Goal: Information Seeking & Learning: Learn about a topic

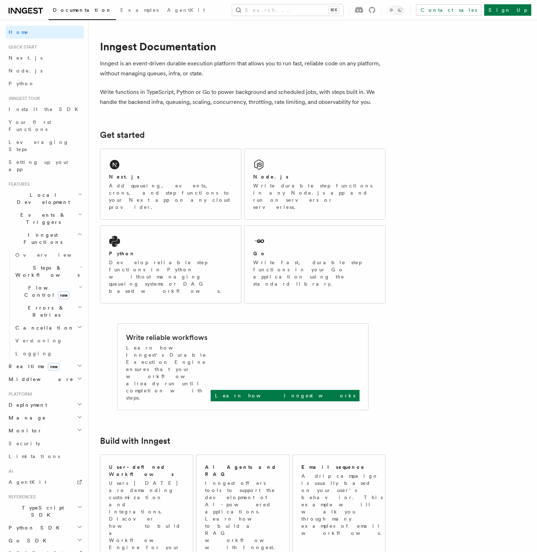
click at [25, 17] on div "Documentation Examples AgentKit Search... ⌘K Contact sales Sign Up" at bounding box center [268, 10] width 537 height 20
click at [24, 13] on icon at bounding box center [24, 11] width 5 height 6
click at [167, 11] on span "AgentKit" at bounding box center [186, 10] width 38 height 6
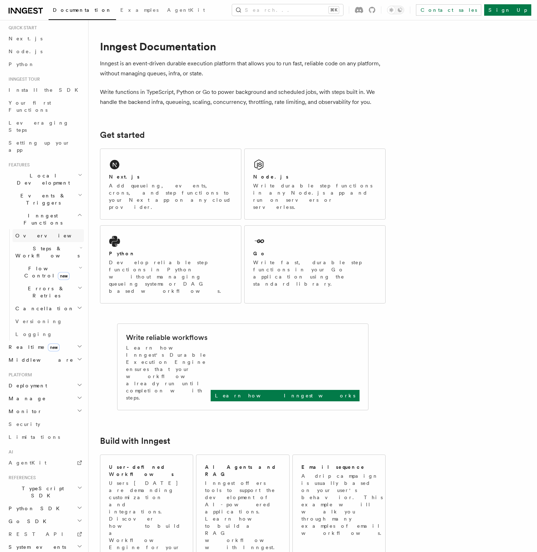
click at [47, 229] on link "Overview" at bounding box center [48, 235] width 71 height 13
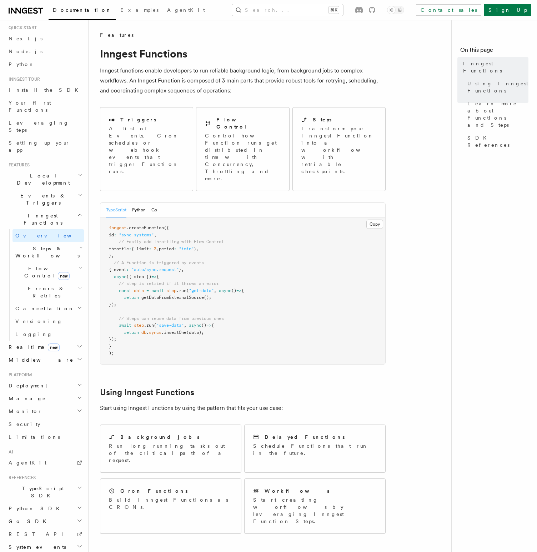
click at [111, 225] on span "inngest" at bounding box center [118, 227] width 18 height 5
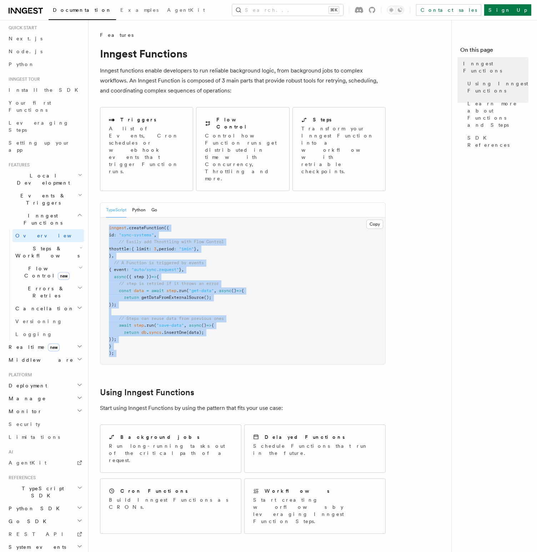
drag, startPoint x: 111, startPoint y: 201, endPoint x: 173, endPoint y: 332, distance: 144.4
click at [174, 332] on pre "inngest .createFunction ({ id : "sync-systems" , // Easily add Throttling with …" at bounding box center [242, 291] width 285 height 147
click at [173, 332] on pre "inngest .createFunction ({ id : "sync-systems" , // Easily add Throttling with …" at bounding box center [242, 291] width 285 height 147
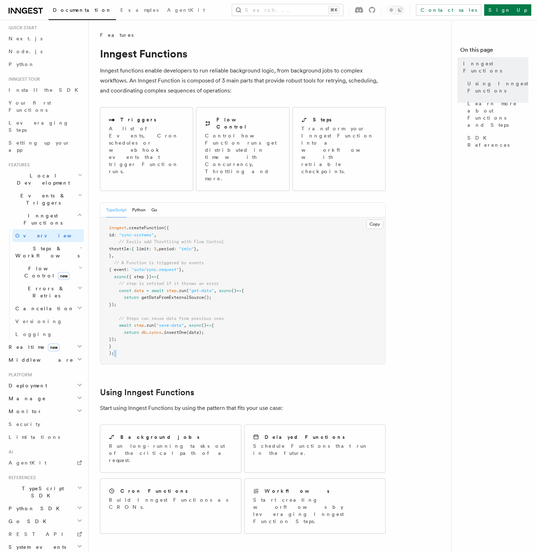
click at [173, 332] on pre "inngest .createFunction ({ id : "sync-systems" , // Easily add Throttling with …" at bounding box center [242, 291] width 285 height 147
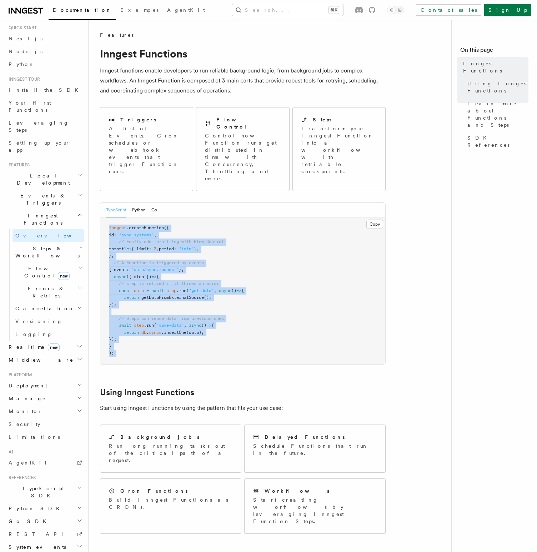
drag, startPoint x: 173, startPoint y: 332, endPoint x: 172, endPoint y: 198, distance: 134.3
click at [172, 218] on pre "inngest .createFunction ({ id : "sync-systems" , // Easily add Throttling with …" at bounding box center [242, 291] width 285 height 147
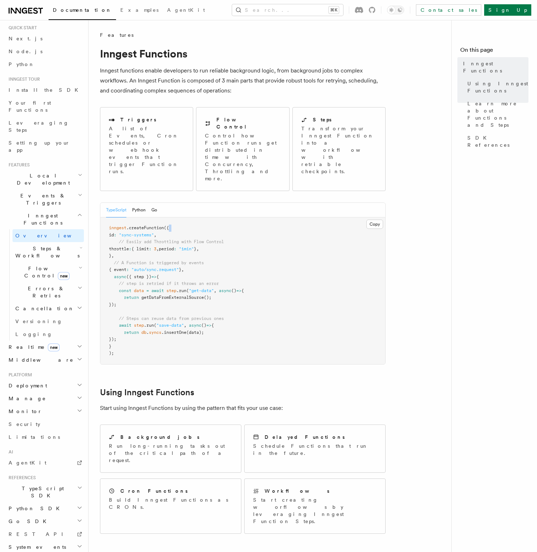
click at [172, 218] on pre "inngest .createFunction ({ id : "sync-systems" , // Easily add Throttling with …" at bounding box center [242, 291] width 285 height 147
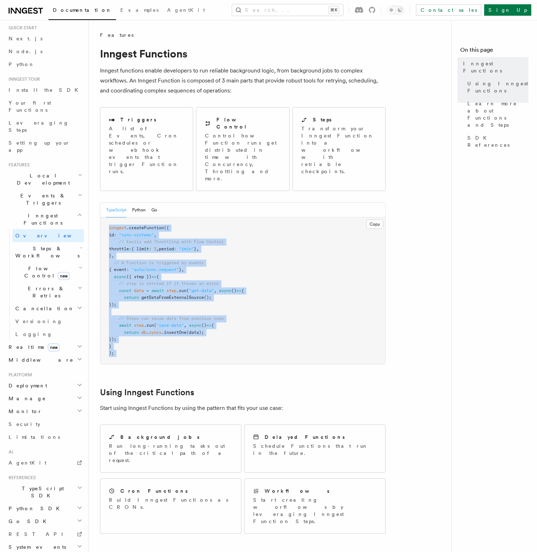
drag, startPoint x: 172, startPoint y: 198, endPoint x: 240, endPoint y: 332, distance: 150.6
click at [240, 332] on pre "inngest .createFunction ({ id : "sync-systems" , // Easily add Throttling with …" at bounding box center [242, 291] width 285 height 147
drag, startPoint x: 240, startPoint y: 332, endPoint x: 198, endPoint y: 203, distance: 136.0
click at [198, 218] on pre "inngest .createFunction ({ id : "sync-systems" , // Easily add Throttling with …" at bounding box center [242, 291] width 285 height 147
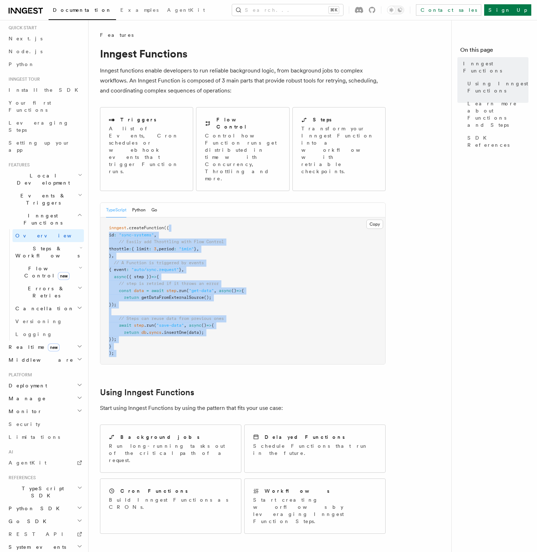
click at [198, 218] on pre "inngest .createFunction ({ id : "sync-systems" , // Easily add Throttling with …" at bounding box center [242, 291] width 285 height 147
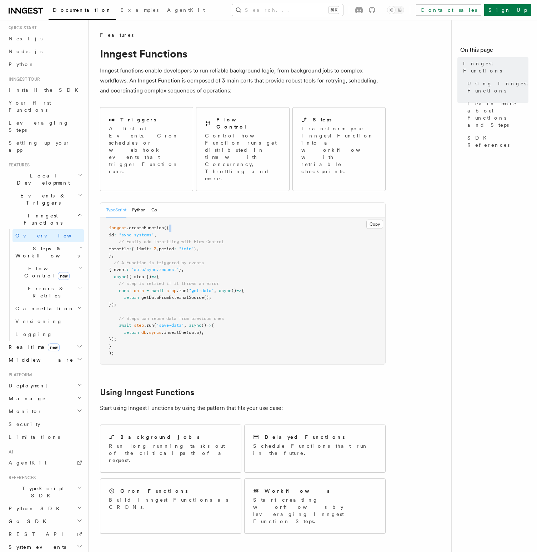
click at [198, 218] on pre "inngest .createFunction ({ id : "sync-systems" , // Easily add Throttling with …" at bounding box center [242, 291] width 285 height 147
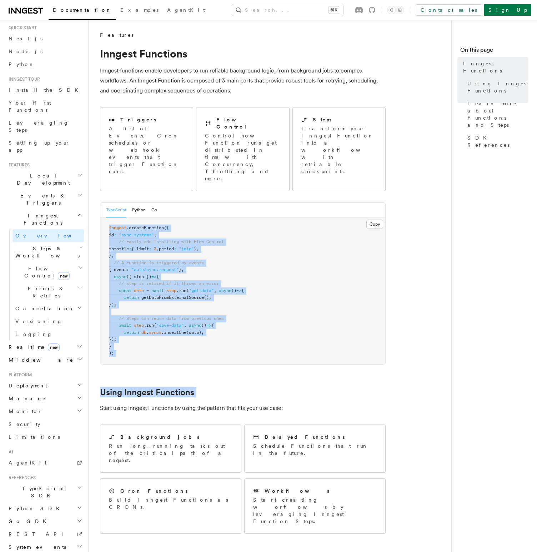
drag, startPoint x: 198, startPoint y: 203, endPoint x: 230, endPoint y: 340, distance: 141.2
click at [230, 340] on article "Features Inngest Functions Inngest functions enable developers to run reliable …" at bounding box center [273, 481] width 346 height 900
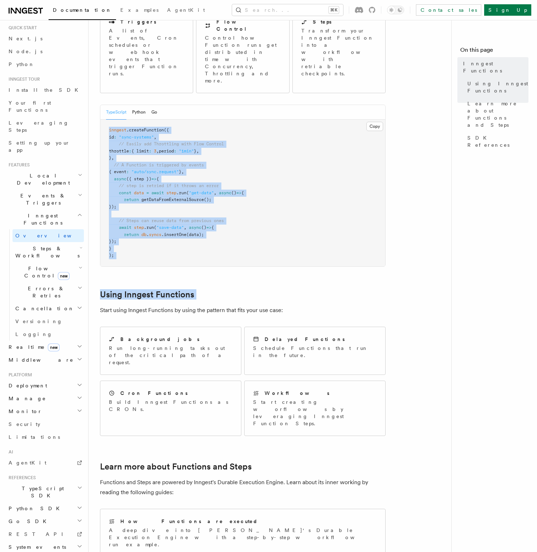
scroll to position [116, 0]
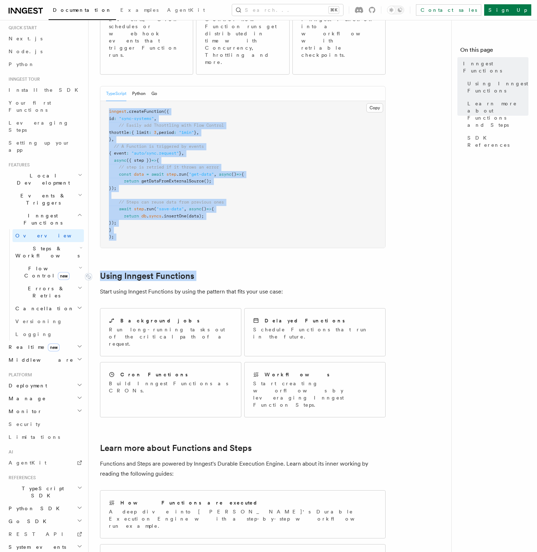
click at [112, 271] on link "Using Inngest Functions" at bounding box center [147, 276] width 94 height 10
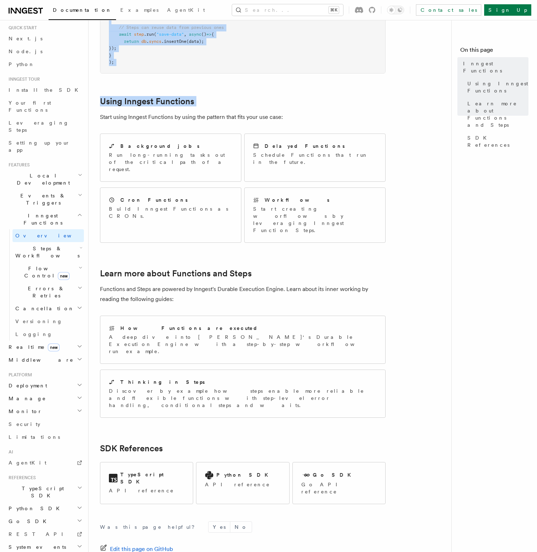
scroll to position [300, 0]
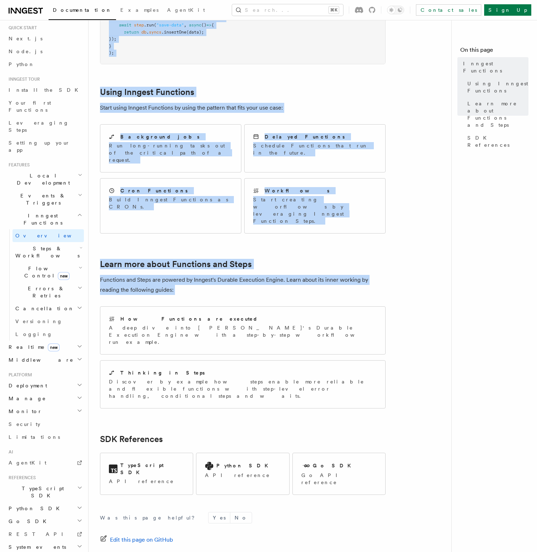
drag, startPoint x: 112, startPoint y: 245, endPoint x: 137, endPoint y: 242, distance: 24.9
click at [137, 242] on article "Features Inngest Functions Inngest functions enable developers to run reliable …" at bounding box center [273, 181] width 346 height 900
click at [114, 200] on article "Features Inngest Functions Inngest functions enable developers to run reliable …" at bounding box center [273, 181] width 346 height 900
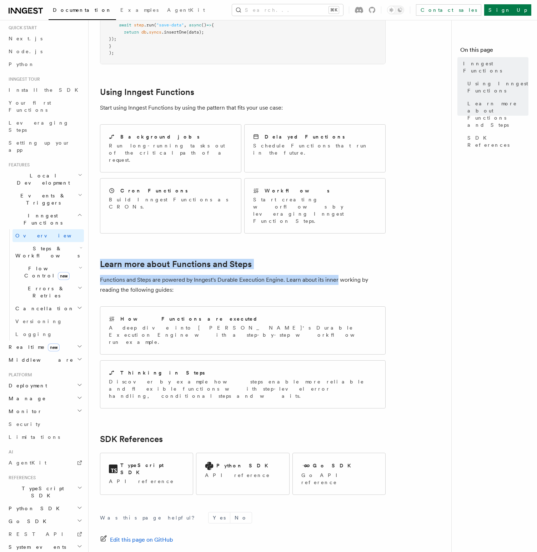
drag, startPoint x: 114, startPoint y: 200, endPoint x: 334, endPoint y: 229, distance: 221.8
click at [334, 229] on article "Features Inngest Functions Inngest functions enable developers to run reliable …" at bounding box center [273, 181] width 346 height 900
click at [316, 196] on p "Start creating worflows by leveraging Inngest Function Steps." at bounding box center [315, 210] width 124 height 29
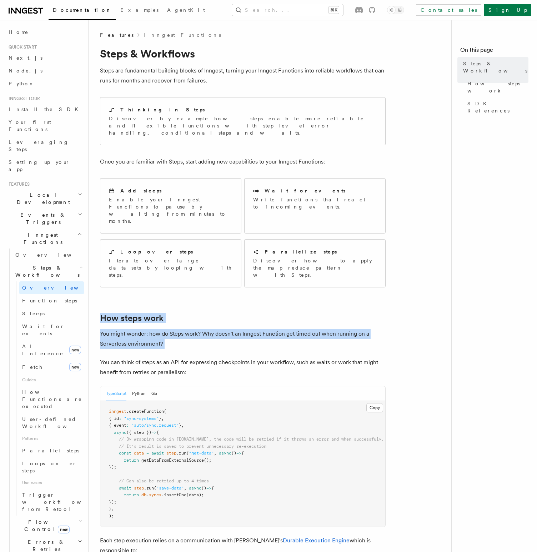
drag, startPoint x: 189, startPoint y: 272, endPoint x: 232, endPoint y: 304, distance: 53.1
click at [232, 329] on p "You might wonder: how do Steps work? Why doesn't an Inngest Function get timed …" at bounding box center [243, 339] width 286 height 20
drag, startPoint x: 232, startPoint y: 304, endPoint x: 105, endPoint y: 278, distance: 129.7
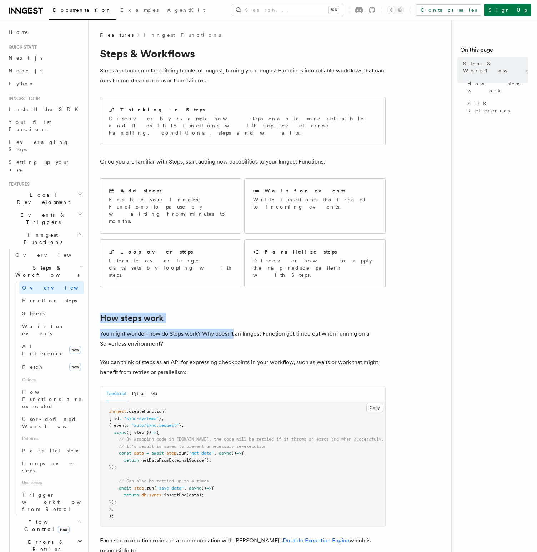
drag, startPoint x: 105, startPoint y: 278, endPoint x: 365, endPoint y: 303, distance: 261.9
click at [365, 329] on p "You might wonder: how do Steps work? Why doesn't an Inngest Function get timed …" at bounding box center [243, 339] width 286 height 20
drag, startPoint x: 365, startPoint y: 303, endPoint x: 119, endPoint y: 294, distance: 246.6
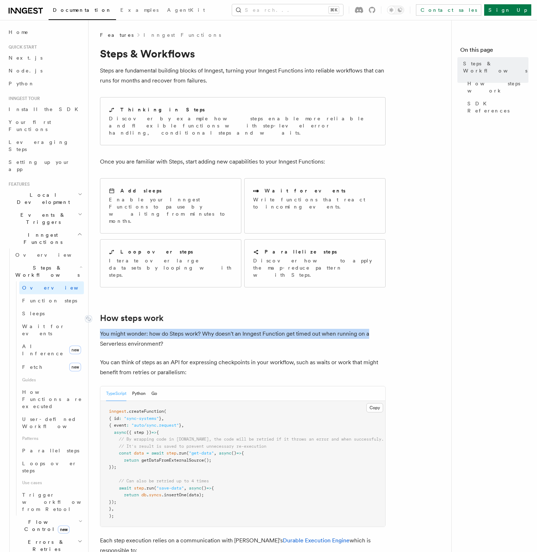
click at [131, 206] on div "Add sleeps Enable your Inngest Functions to pause by waiting from minutes to mo…" at bounding box center [170, 206] width 141 height 55
click at [37, 344] on span "AI Inference" at bounding box center [42, 350] width 41 height 13
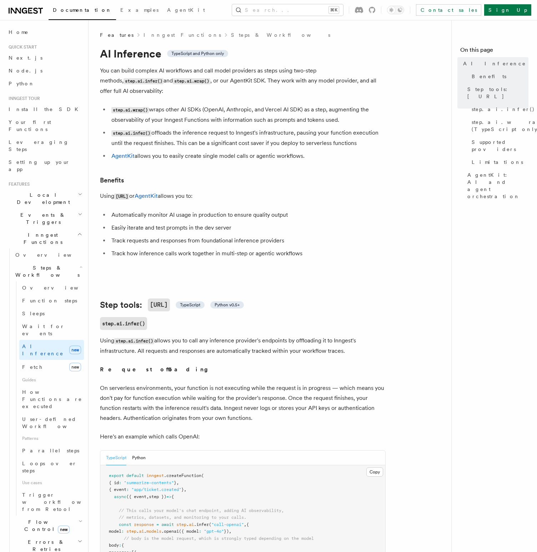
click at [112, 107] on code "step.ai.wrap()" at bounding box center [130, 110] width 38 height 6
drag, startPoint x: 112, startPoint y: 103, endPoint x: 125, endPoint y: 103, distance: 13.2
click at [125, 107] on code "step.ai.wrap()" at bounding box center [130, 110] width 38 height 6
click at [109, 105] on li "step.ai.wrap() wraps other AI SDKs (OpenAI, Anthropic, and Vercel AI SDK) as a …" at bounding box center [247, 115] width 276 height 20
drag, startPoint x: 106, startPoint y: 99, endPoint x: 377, endPoint y: 104, distance: 270.8
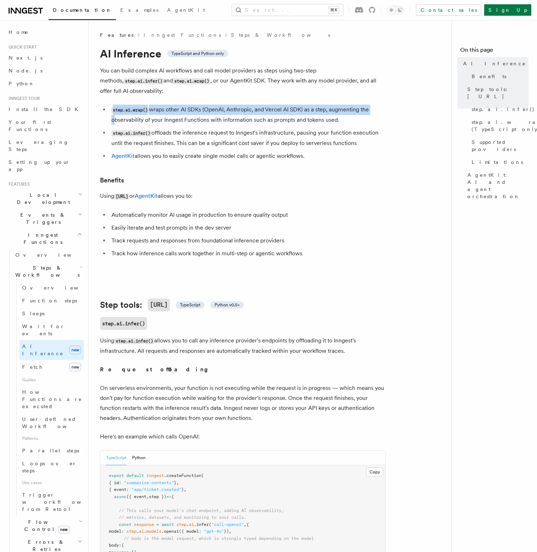
click at [377, 105] on li "step.ai.wrap() wraps other AI SDKs (OpenAI, Anthropic, and Vercel AI SDK) as a …" at bounding box center [247, 115] width 276 height 20
click at [371, 109] on li "step.ai.wrap() wraps other AI SDKs (OpenAI, Anthropic, and Vercel AI SDK) as a …" at bounding box center [247, 115] width 276 height 20
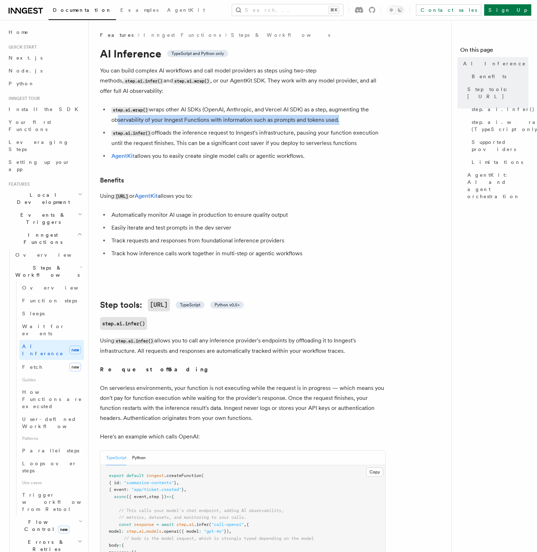
drag, startPoint x: 371, startPoint y: 109, endPoint x: 113, endPoint y: 108, distance: 257.9
click at [113, 108] on li "step.ai.wrap() wraps other AI SDKs (OpenAI, Anthropic, and Vercel AI SDK) as a …" at bounding box center [247, 115] width 276 height 20
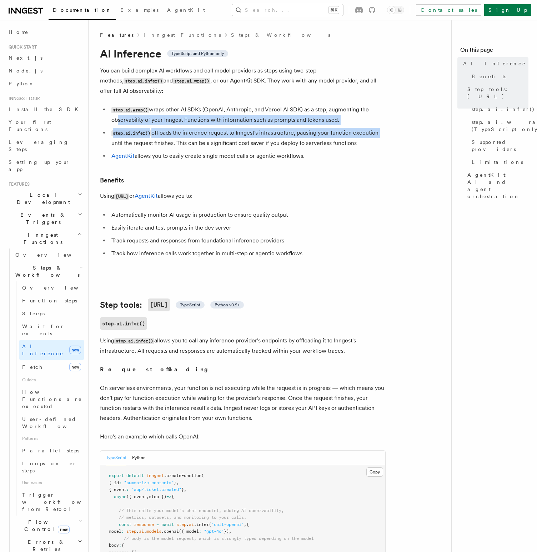
drag, startPoint x: 113, startPoint y: 108, endPoint x: 379, endPoint y: 122, distance: 266.4
click at [379, 121] on ul "step.ai.wrap() wraps other AI SDKs (OpenAI, Anthropic, and Vercel AI SDK) as a …" at bounding box center [243, 133] width 286 height 56
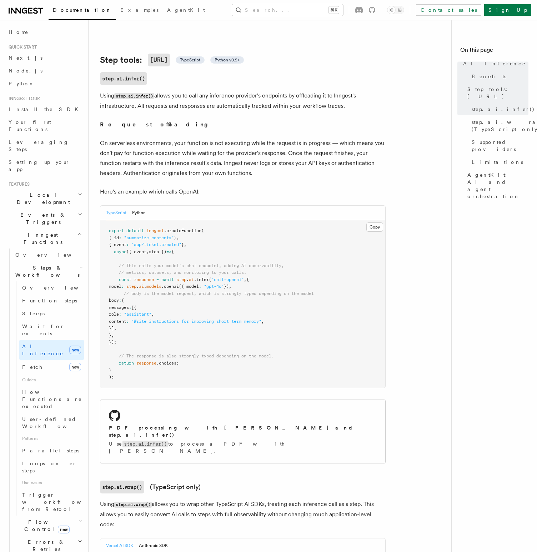
scroll to position [246, 0]
click at [118, 297] on span "body" at bounding box center [114, 299] width 10 height 5
drag, startPoint x: 118, startPoint y: 293, endPoint x: 157, endPoint y: 322, distance: 48.0
click at [157, 322] on pre "export default inngest .createFunction ( { id : "summarize-contents" } , { even…" at bounding box center [242, 304] width 285 height 168
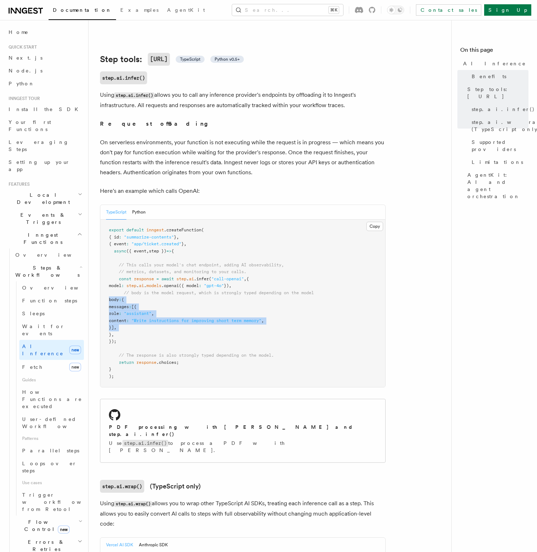
click at [157, 322] on pre "export default inngest .createFunction ( { id : "summarize-contents" } , { even…" at bounding box center [242, 304] width 285 height 168
drag, startPoint x: 157, startPoint y: 322, endPoint x: 158, endPoint y: 301, distance: 20.4
click at [158, 301] on pre "export default inngest .createFunction ( { id : "summarize-contents" } , { even…" at bounding box center [242, 304] width 285 height 168
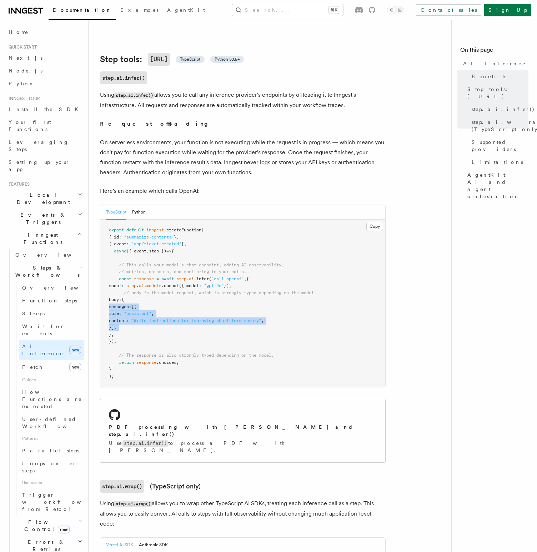
click at [158, 301] on pre "export default inngest .createFunction ( { id : "summarize-contents" } , { even…" at bounding box center [242, 304] width 285 height 168
drag, startPoint x: 158, startPoint y: 301, endPoint x: 188, endPoint y: 323, distance: 37.1
click at [188, 323] on pre "export default inngest .createFunction ( { id : "summarize-contents" } , { even…" at bounding box center [242, 304] width 285 height 168
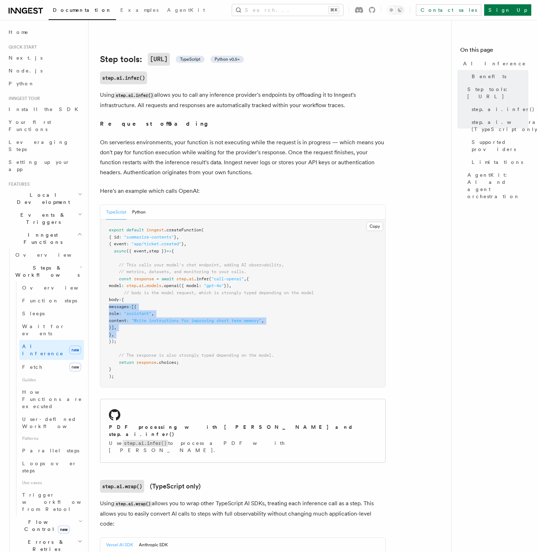
drag, startPoint x: 188, startPoint y: 323, endPoint x: 109, endPoint y: 295, distance: 83.7
click at [109, 295] on pre "export default inngest .createFunction ( { id : "summarize-contents" } , { even…" at bounding box center [242, 304] width 285 height 168
drag, startPoint x: 109, startPoint y: 295, endPoint x: 127, endPoint y: 320, distance: 30.7
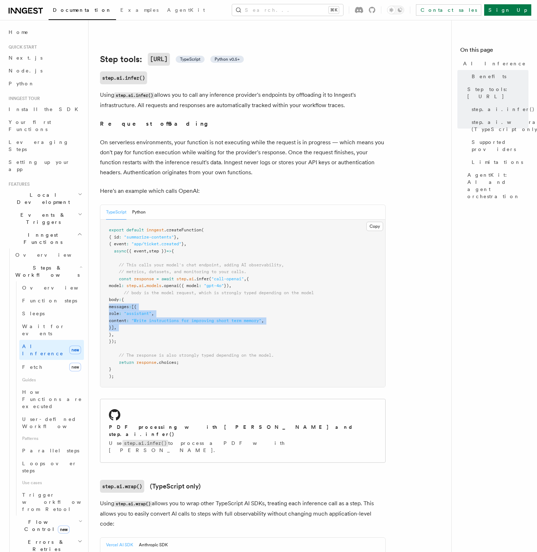
click at [127, 320] on pre "export default inngest .createFunction ( { id : "summarize-contents" } , { even…" at bounding box center [242, 304] width 285 height 168
click at [114, 325] on span "}]" at bounding box center [111, 327] width 5 height 5
drag, startPoint x: 127, startPoint y: 320, endPoint x: 127, endPoint y: 294, distance: 26.1
click at [127, 294] on pre "export default inngest .createFunction ( { id : "summarize-contents" } , { even…" at bounding box center [242, 304] width 285 height 168
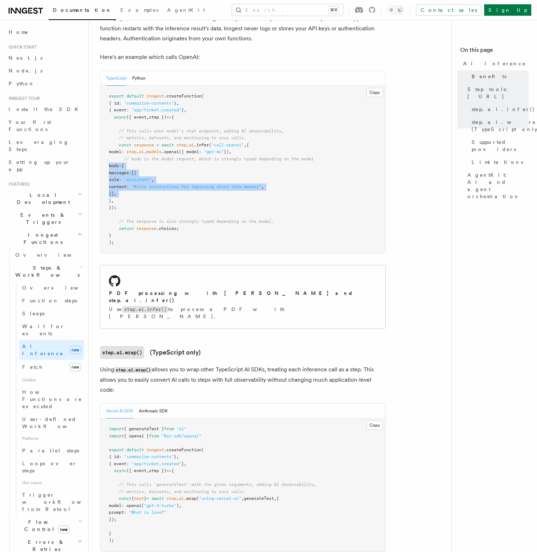
scroll to position [380, 0]
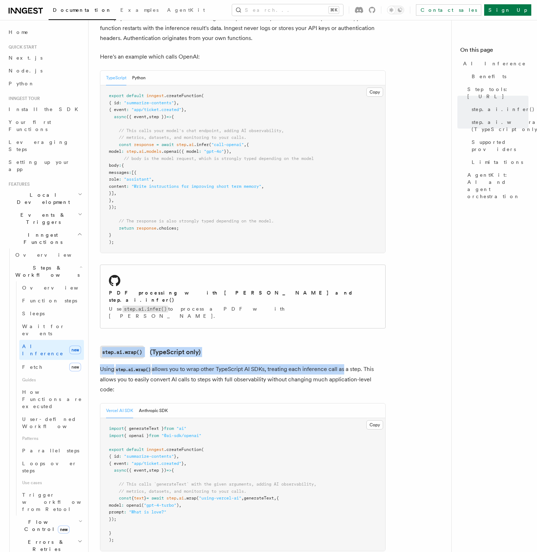
drag, startPoint x: 99, startPoint y: 325, endPoint x: 344, endPoint y: 345, distance: 245.5
click at [344, 364] on p "Using step.ai.wrap() allows you to wrap other TypeScript AI SDKs, treating each…" at bounding box center [243, 379] width 286 height 30
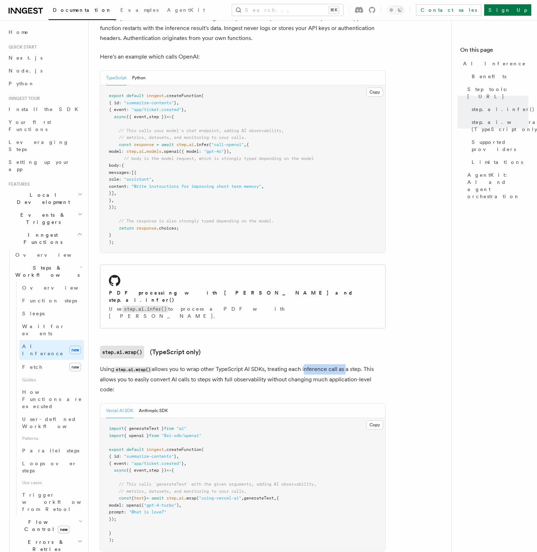
drag, startPoint x: 344, startPoint y: 345, endPoint x: 312, endPoint y: 345, distance: 31.8
click at [312, 364] on p "Using step.ai.wrap() allows you to wrap other TypeScript AI SDKs, treating each…" at bounding box center [243, 379] width 286 height 30
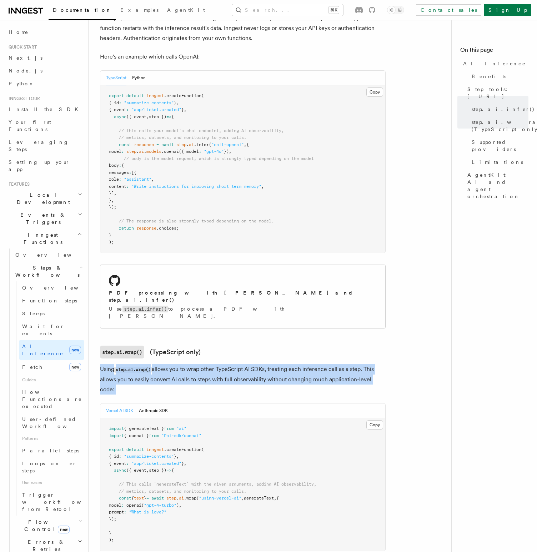
click at [312, 364] on p "Using step.ai.wrap() allows you to wrap other TypeScript AI SDKs, treating each…" at bounding box center [243, 379] width 286 height 30
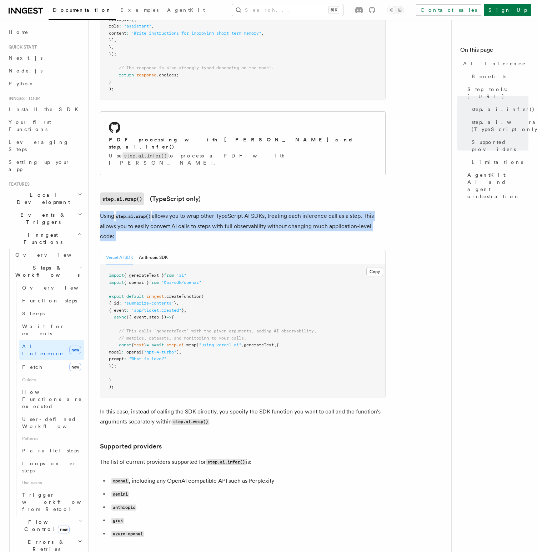
scroll to position [540, 0]
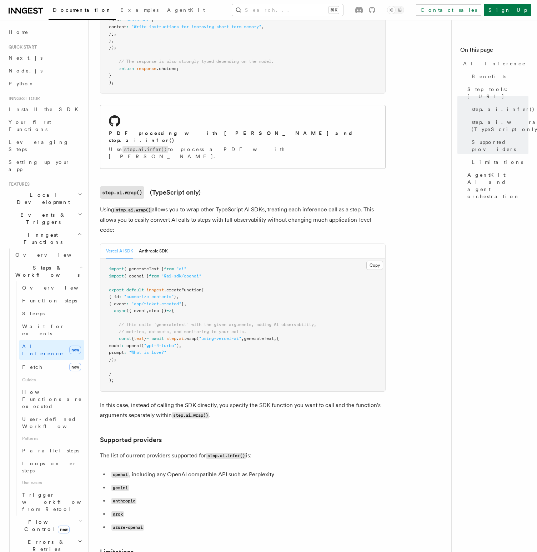
click at [115, 336] on span at bounding box center [114, 338] width 10 height 5
drag, startPoint x: 115, startPoint y: 306, endPoint x: 144, endPoint y: 328, distance: 35.6
click at [144, 328] on pre "import { generateText } from "ai" import { openai } from "@ai-sdk/openai" expor…" at bounding box center [242, 325] width 285 height 133
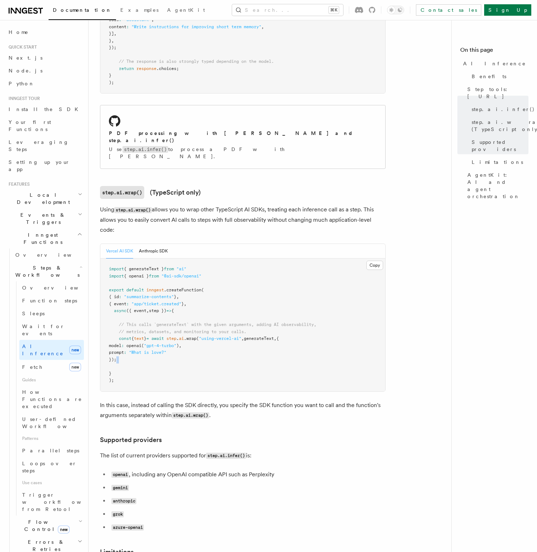
click at [144, 328] on pre "import { generateText } from "ai" import { openai } from "@ai-sdk/openai" expor…" at bounding box center [242, 325] width 285 height 133
drag, startPoint x: 144, startPoint y: 328, endPoint x: 111, endPoint y: 310, distance: 36.6
click at [111, 310] on pre "import { generateText } from "ai" import { openai } from "@ai-sdk/openai" expor…" at bounding box center [242, 325] width 285 height 133
click at [111, 303] on pre "import { generateText } from "ai" import { openai } from "@ai-sdk/openai" expor…" at bounding box center [242, 325] width 285 height 133
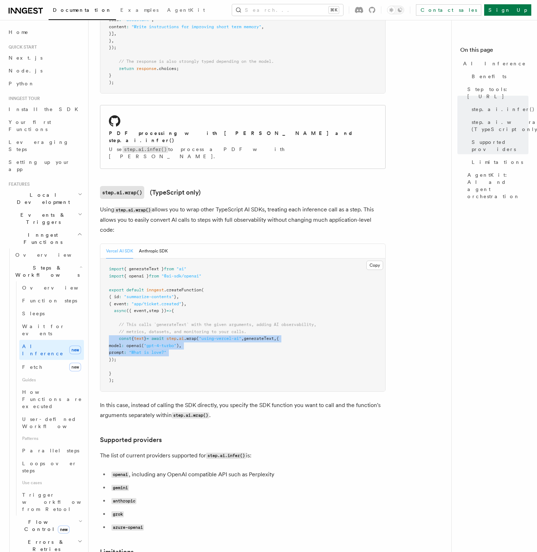
drag, startPoint x: 111, startPoint y: 303, endPoint x: 136, endPoint y: 323, distance: 31.7
click at [136, 323] on pre "import { generateText } from "ai" import { openai } from "@ai-sdk/openai" expor…" at bounding box center [242, 325] width 285 height 133
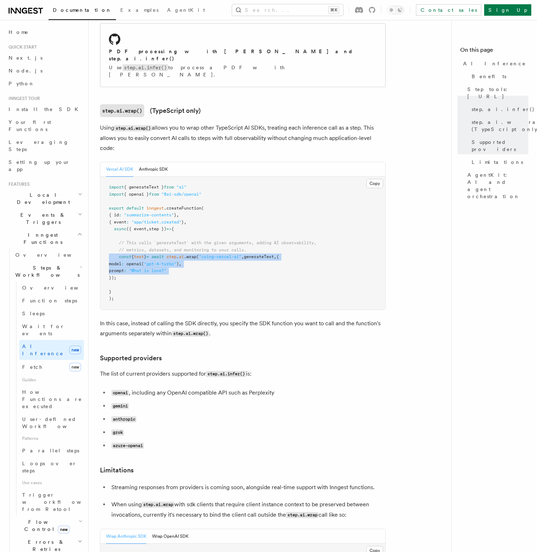
scroll to position [623, 0]
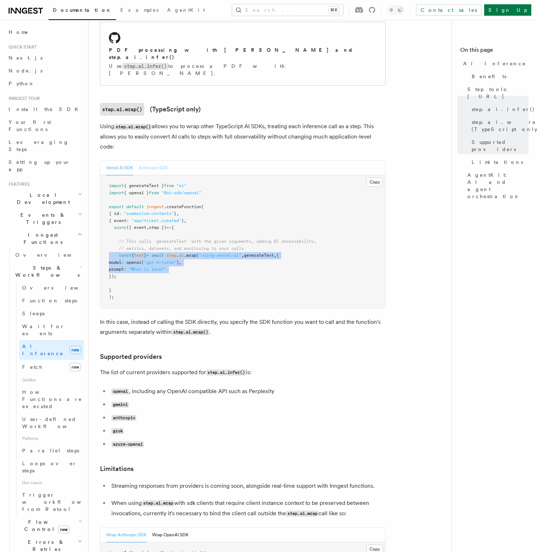
click at [156, 161] on button "Anthropic SDK" at bounding box center [153, 168] width 29 height 15
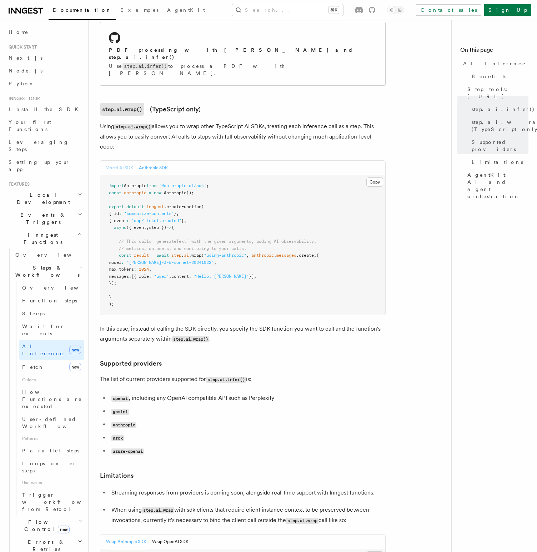
click at [125, 161] on button "Vercel AI SDK" at bounding box center [119, 168] width 27 height 15
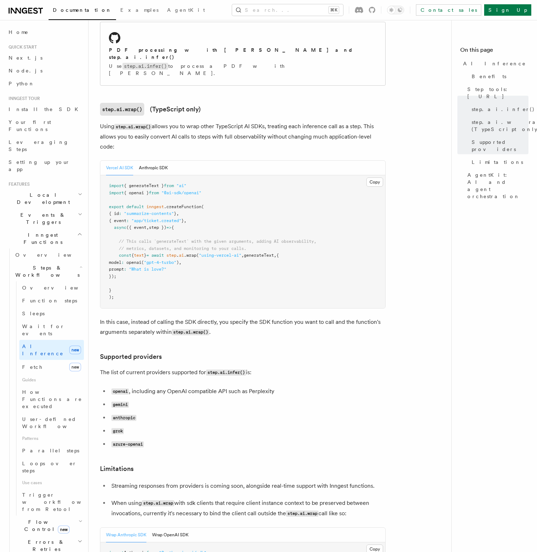
click at [118, 260] on span "model" at bounding box center [115, 262] width 13 height 5
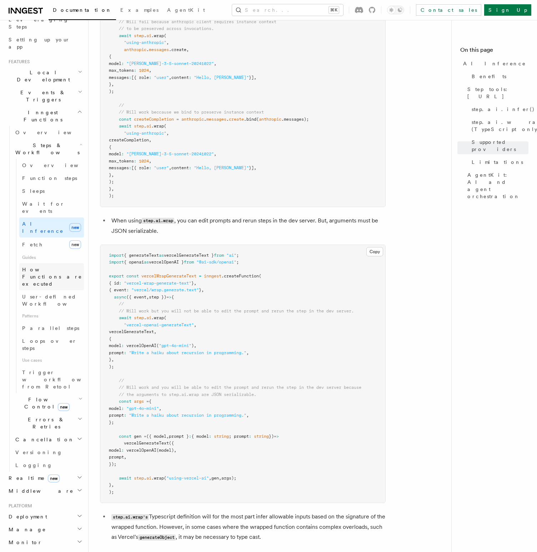
scroll to position [125, 0]
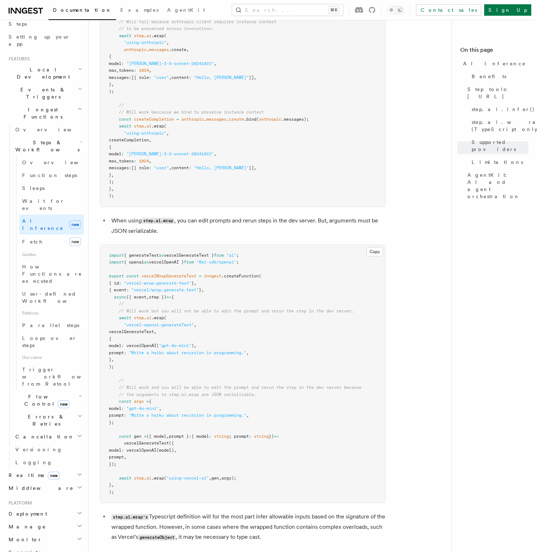
click at [79, 390] on h2 "Flow Control new" at bounding box center [48, 400] width 71 height 20
click at [78, 410] on h2 "Errors & Retries" at bounding box center [48, 420] width 71 height 20
click at [77, 433] on icon "button" at bounding box center [80, 436] width 6 height 6
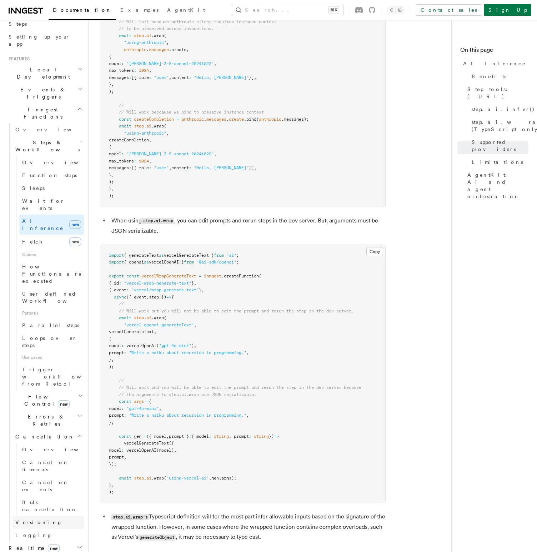
click at [58, 516] on link "Versioning" at bounding box center [48, 522] width 71 height 13
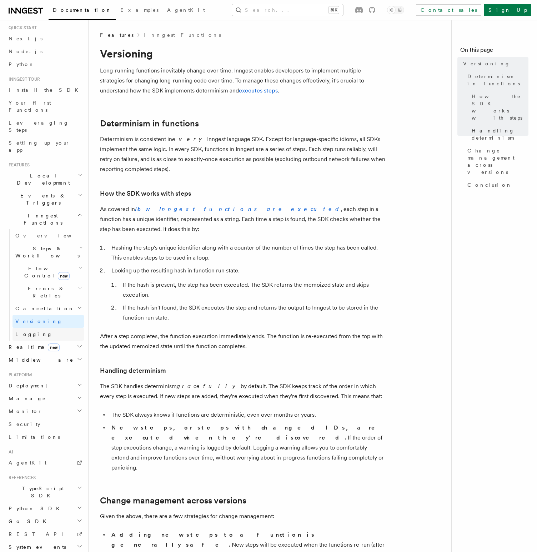
click at [52, 328] on link "Logging" at bounding box center [48, 334] width 71 height 13
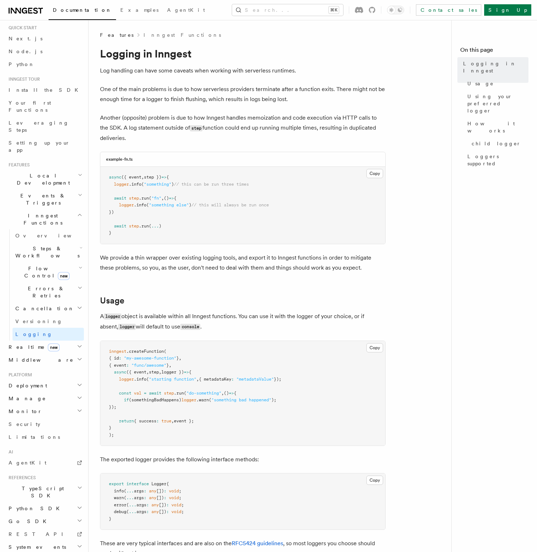
click at [78, 212] on icon "button" at bounding box center [79, 215] width 5 height 6
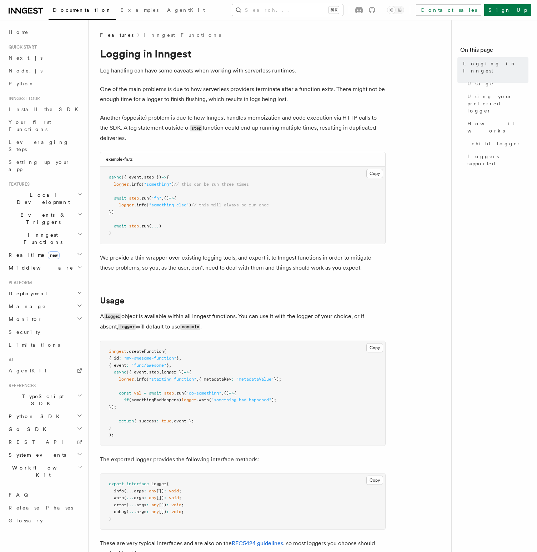
click at [73, 189] on h2 "Local Development" at bounding box center [45, 199] width 78 height 20
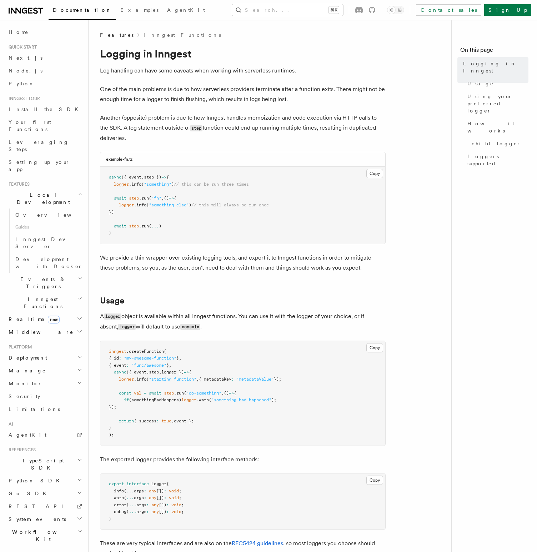
click at [73, 189] on h2 "Local Development" at bounding box center [45, 199] width 78 height 20
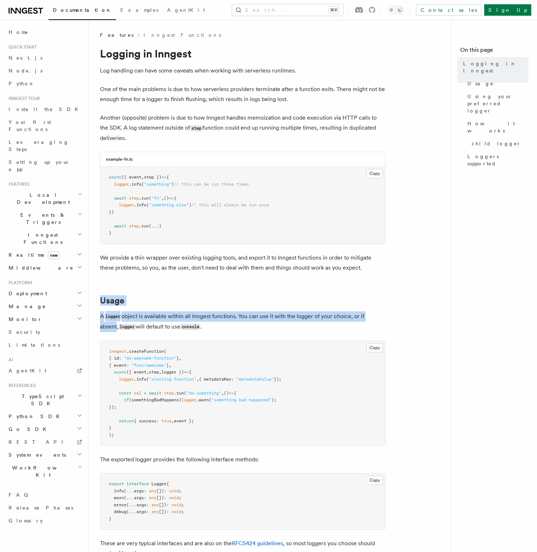
drag, startPoint x: 100, startPoint y: 287, endPoint x: 384, endPoint y: 317, distance: 285.2
click at [384, 317] on p "A logger object is available within all Inngest functions. You can use it with …" at bounding box center [243, 321] width 286 height 21
drag, startPoint x: 384, startPoint y: 317, endPoint x: 99, endPoint y: 316, distance: 285.4
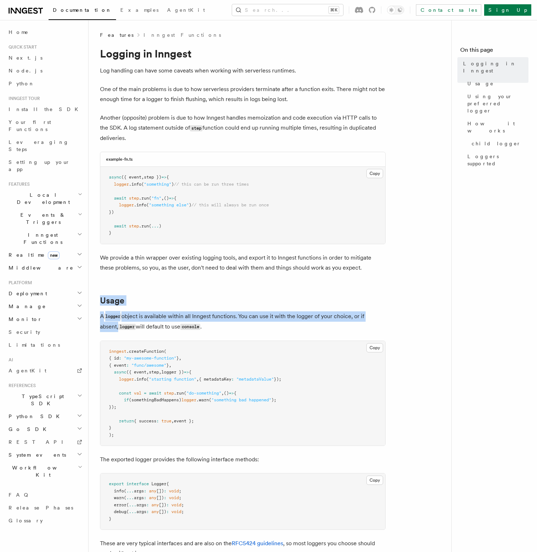
drag, startPoint x: 99, startPoint y: 316, endPoint x: 405, endPoint y: 315, distance: 306.5
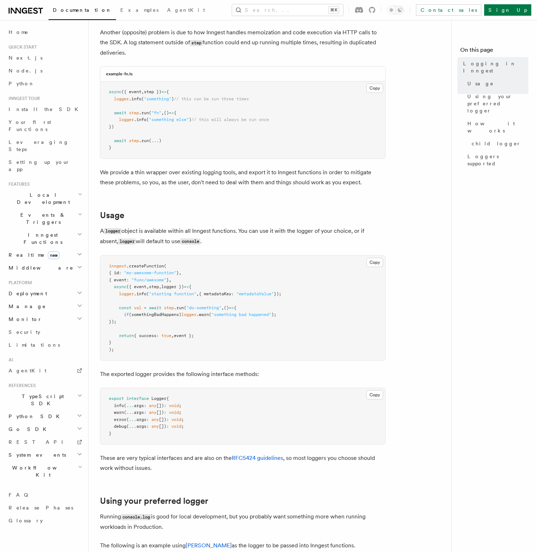
scroll to position [112, 0]
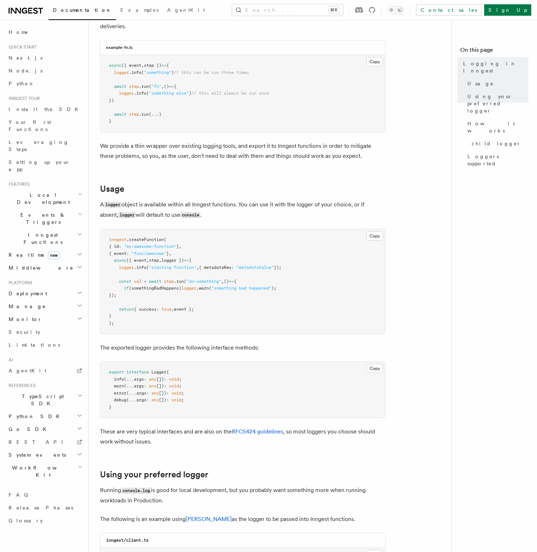
click at [47, 249] on h2 "Realtime new" at bounding box center [45, 255] width 78 height 13
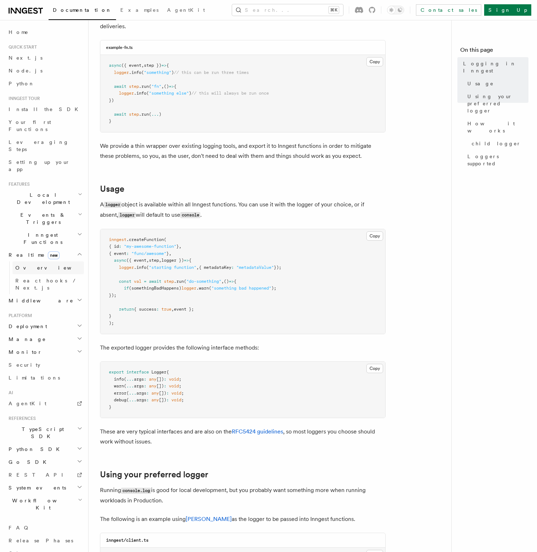
click at [49, 261] on link "Overview" at bounding box center [48, 267] width 71 height 13
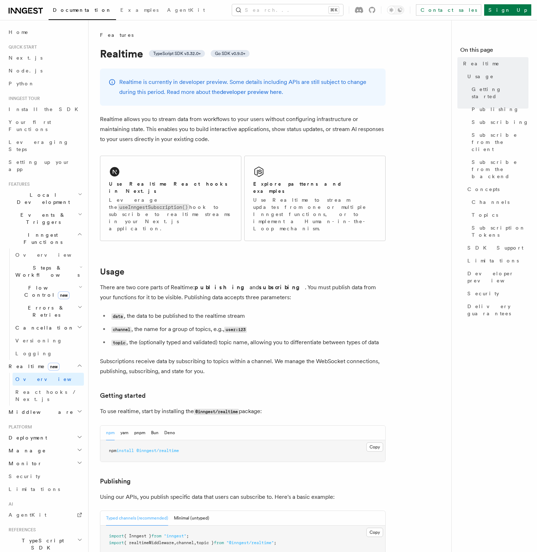
click at [109, 114] on p "Realtime allows you to stream data from workflows to your users without configu…" at bounding box center [243, 129] width 286 height 30
drag, startPoint x: 109, startPoint y: 114, endPoint x: 348, endPoint y: 121, distance: 239.0
click at [348, 121] on p "Realtime allows you to stream data from workflows to your users without configu…" at bounding box center [243, 129] width 286 height 30
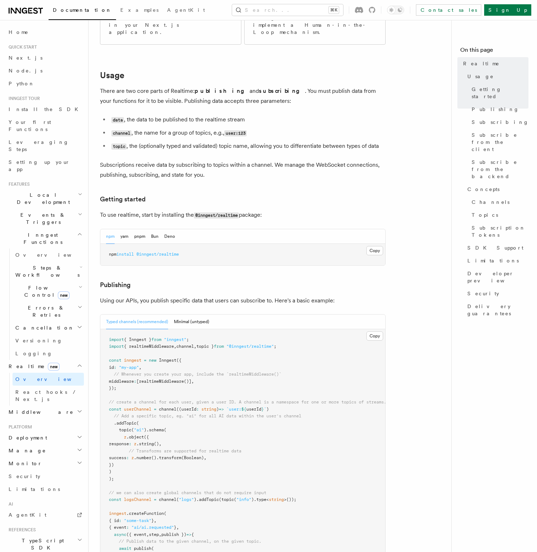
scroll to position [197, 0]
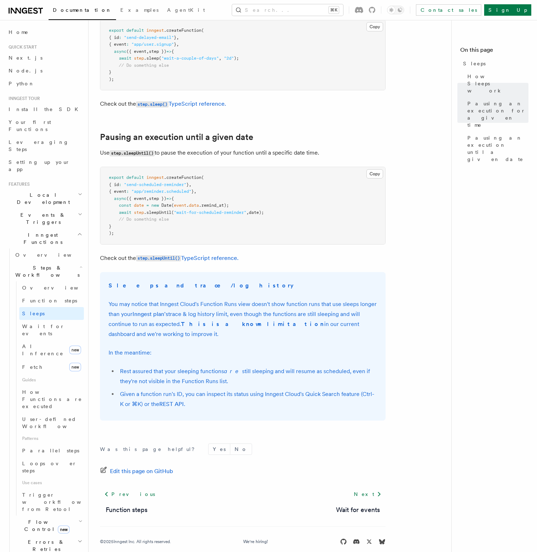
scroll to position [313, 0]
